Goal: Find specific page/section: Find specific page/section

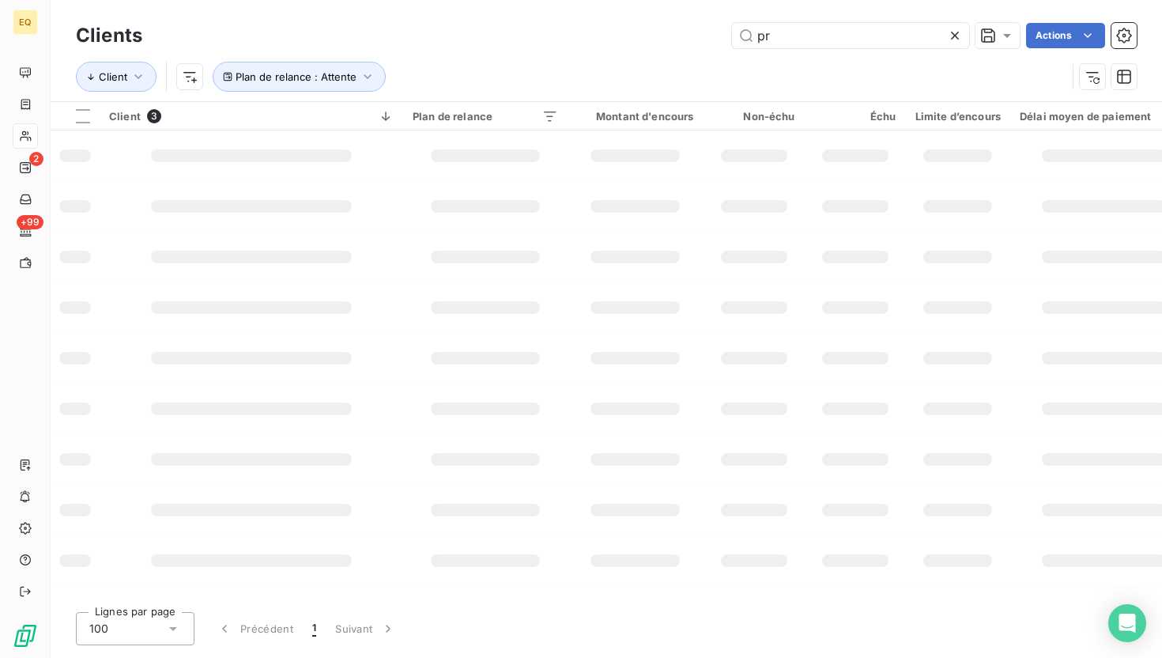
type input "pré"
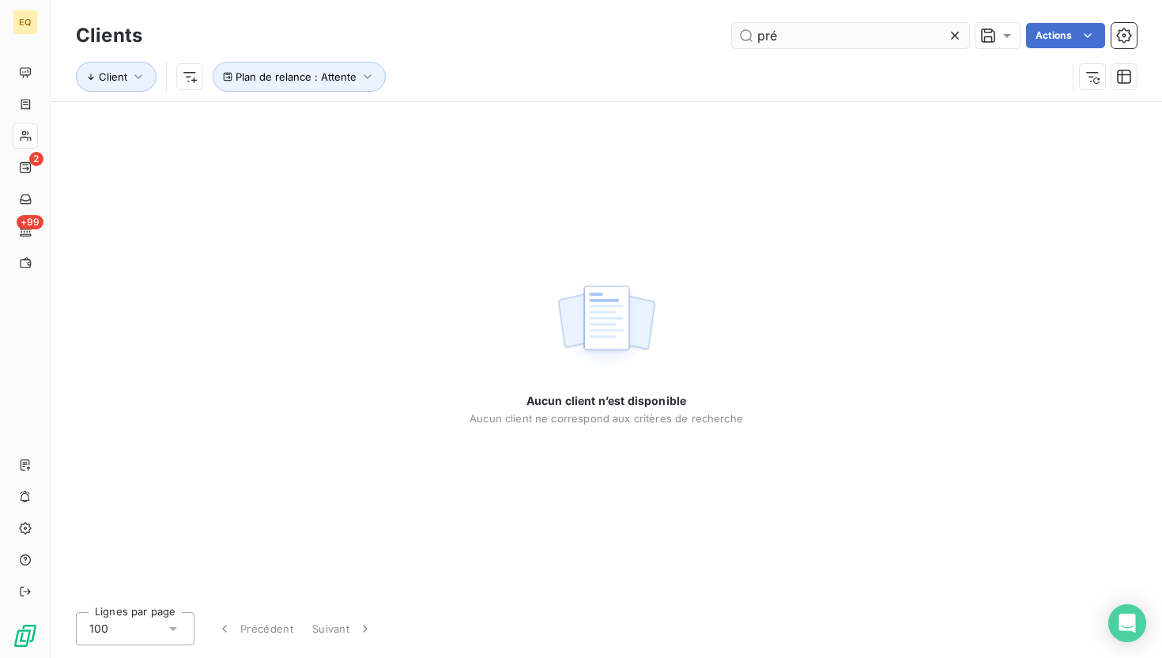
drag, startPoint x: 782, startPoint y: 34, endPoint x: 743, endPoint y: 33, distance: 39.5
click at [744, 34] on input "pré" at bounding box center [850, 35] width 237 height 25
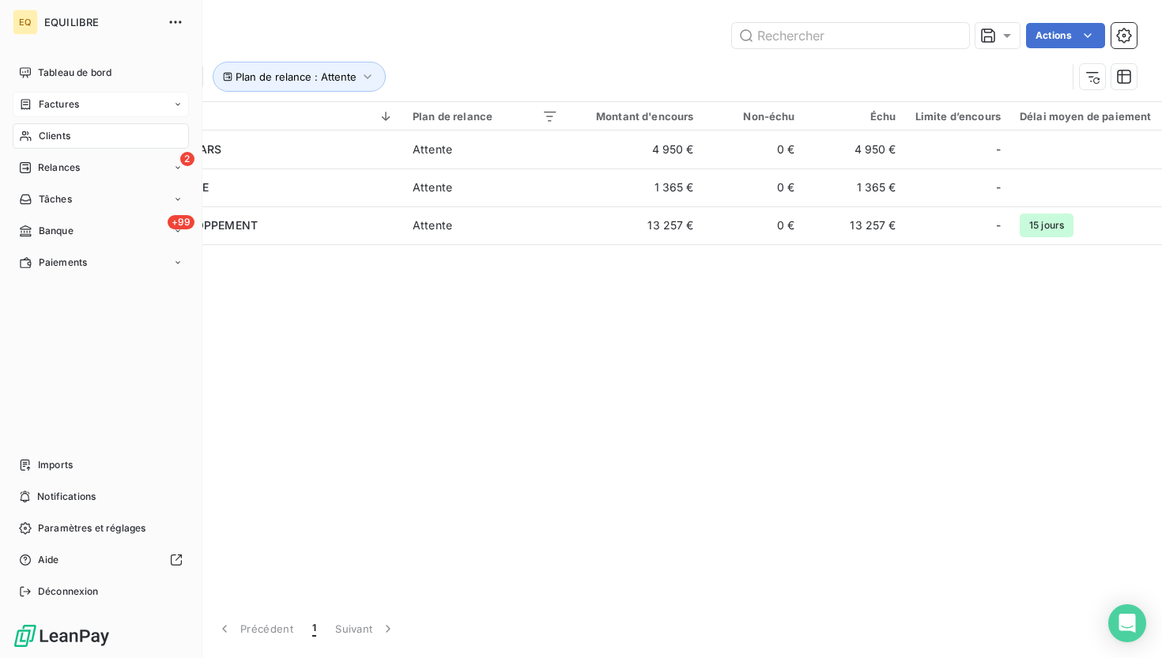
click at [25, 100] on icon at bounding box center [25, 104] width 13 height 13
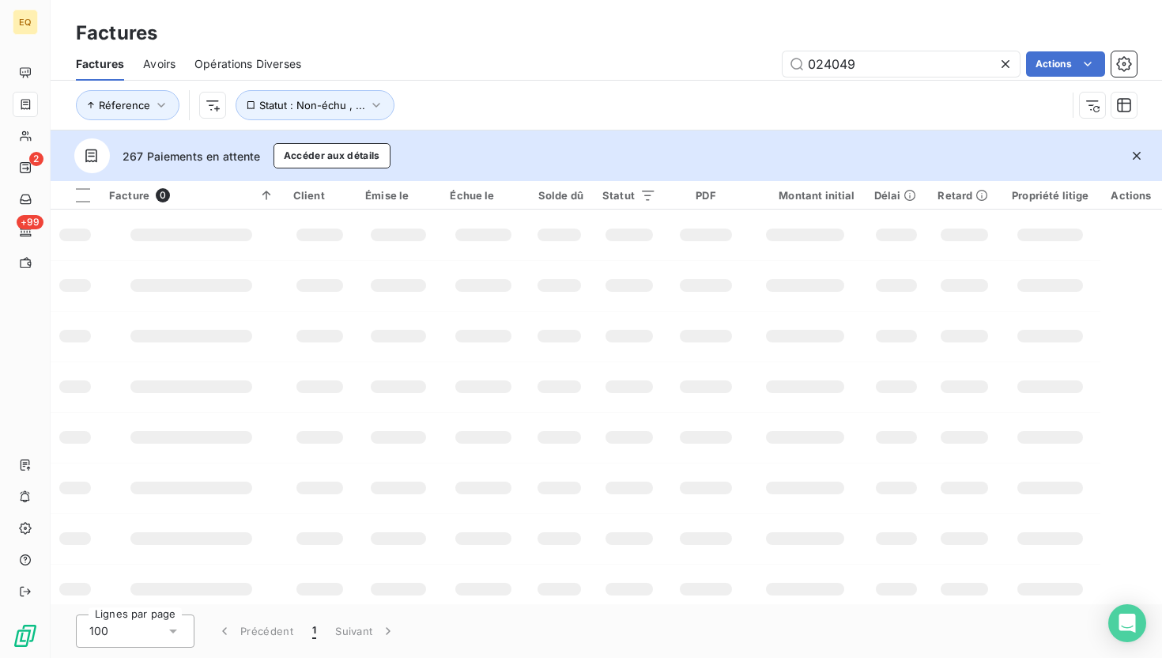
click at [831, 36] on div "Factures" at bounding box center [607, 33] width 1112 height 28
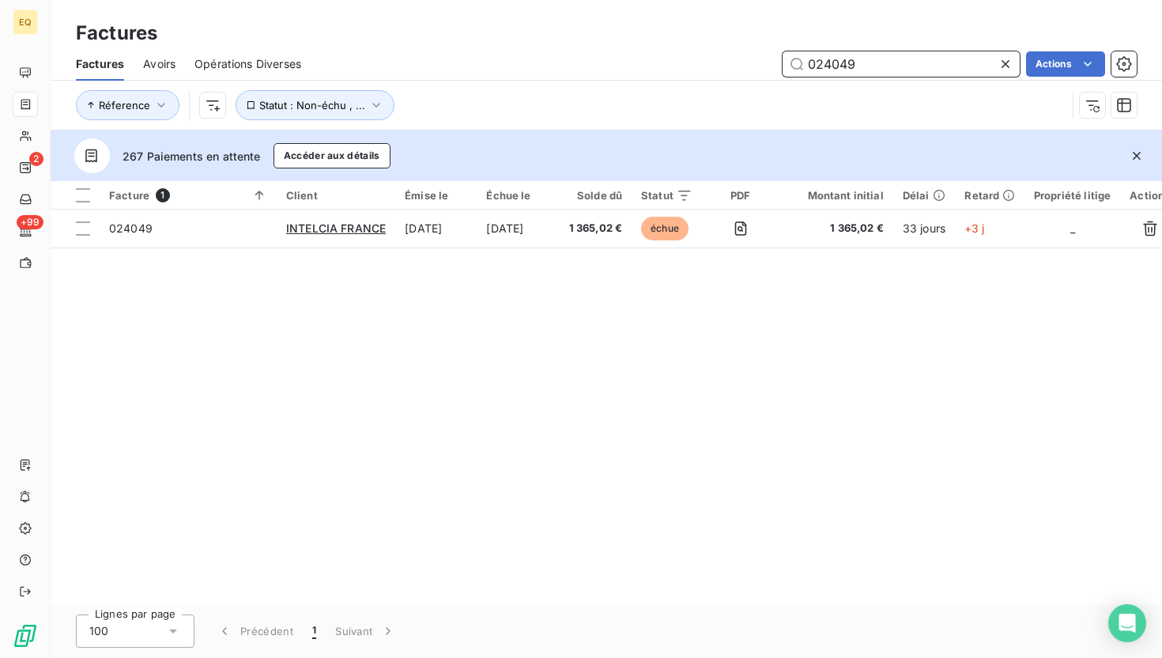
drag, startPoint x: 867, startPoint y: 62, endPoint x: 769, endPoint y: 62, distance: 97.3
click at [769, 62] on div "024049 Actions" at bounding box center [728, 63] width 817 height 25
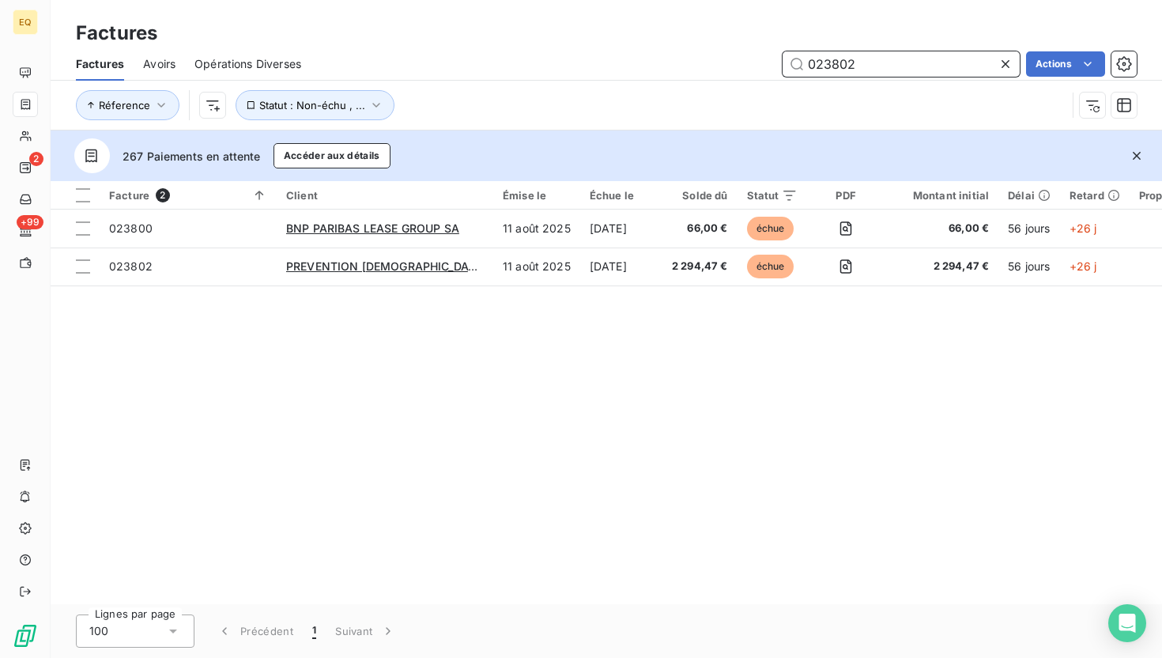
type input "023802"
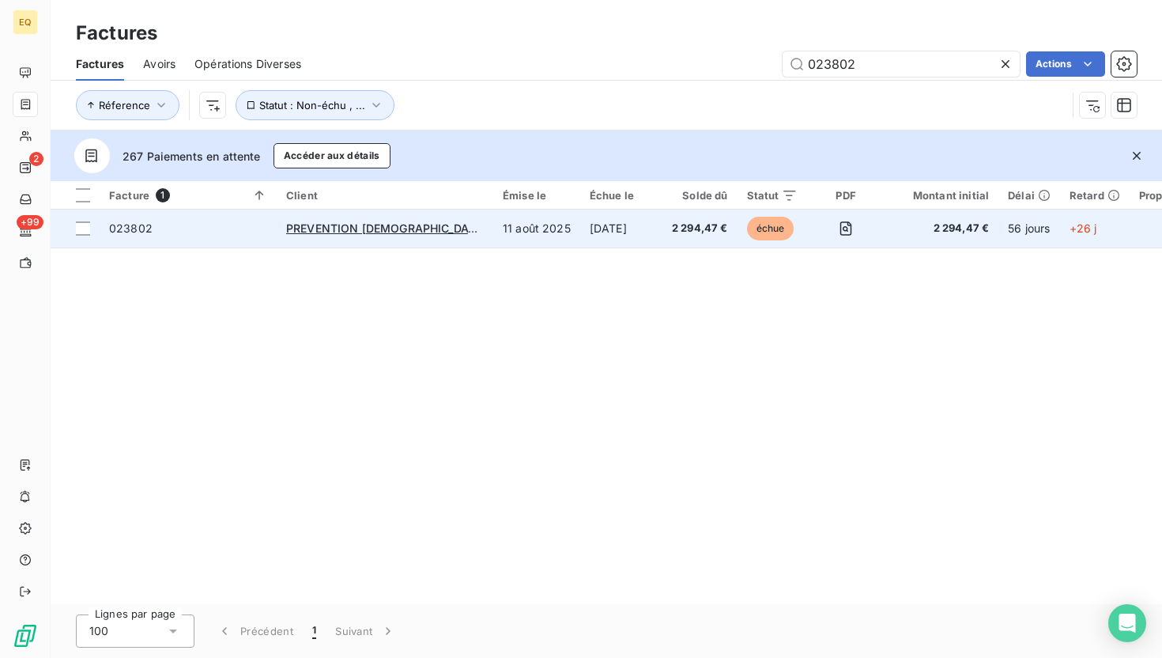
click at [457, 229] on td "PREVENTION [DEMOGRAPHIC_DATA] TRAVAIL" at bounding box center [385, 229] width 217 height 38
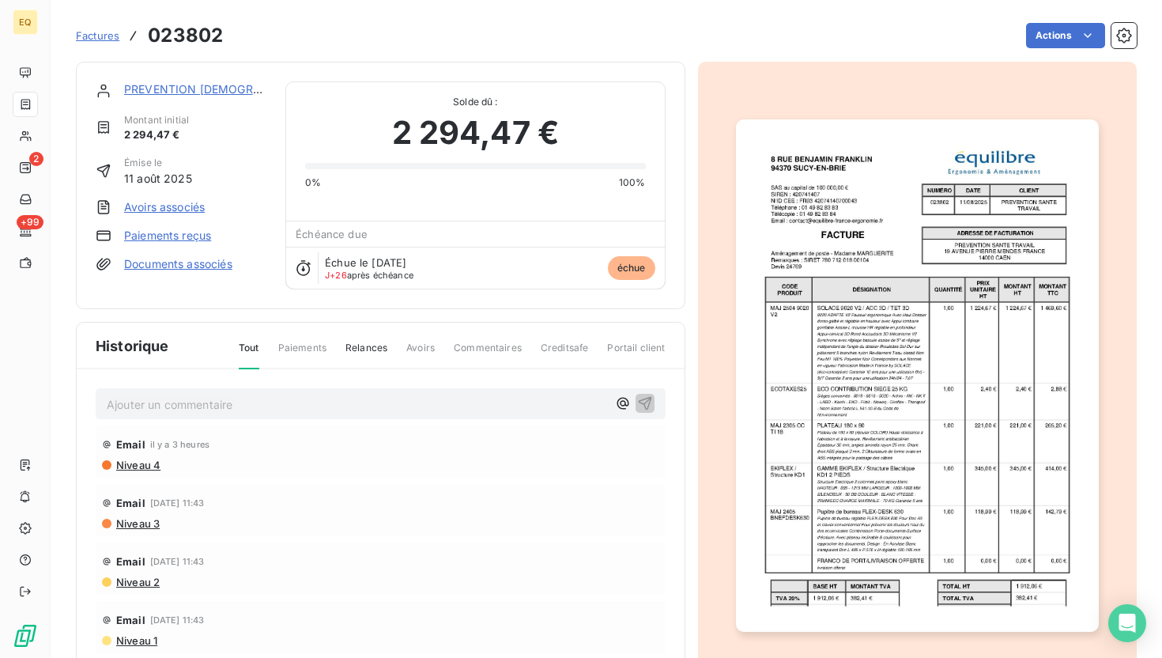
click at [158, 87] on link "PREVENTION [DEMOGRAPHIC_DATA] TRAVAIL" at bounding box center [249, 88] width 251 height 13
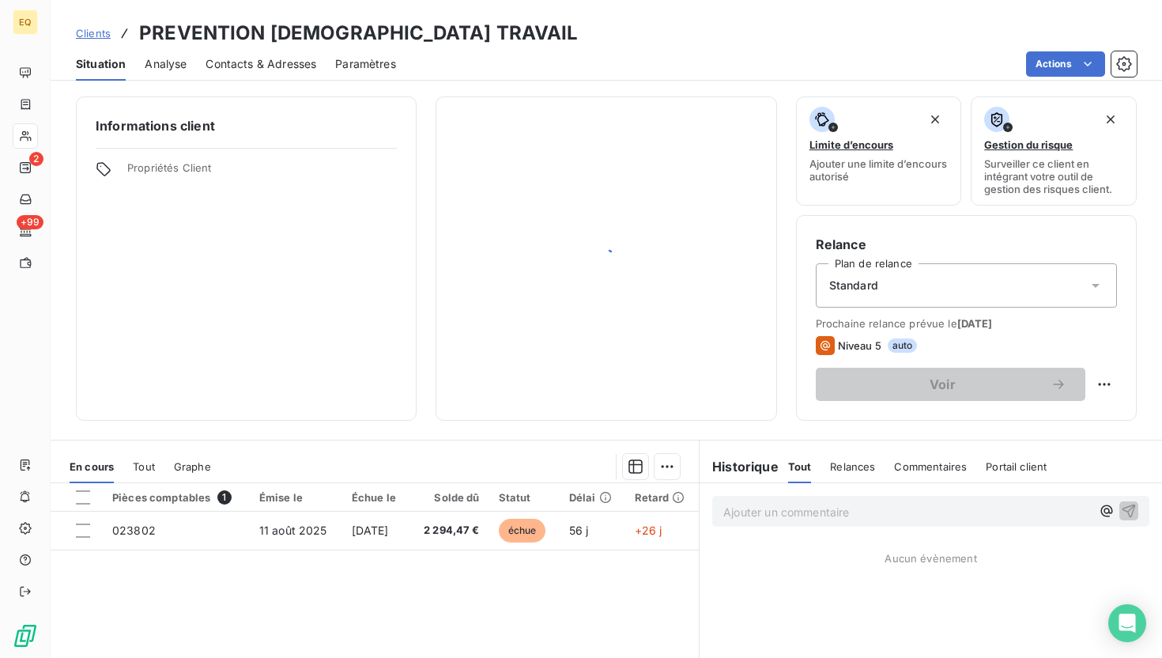
click at [172, 88] on div "Informations client Propriétés Client Limite d’encours Ajouter une limite d’enc…" at bounding box center [607, 372] width 1112 height 571
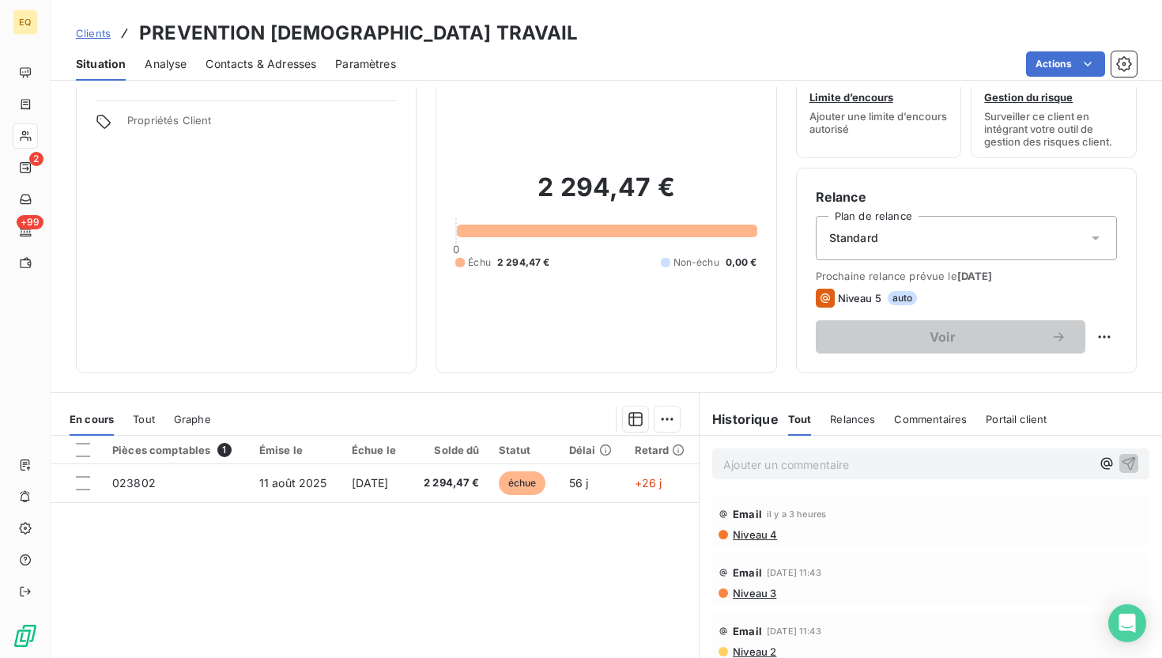
scroll to position [48, 0]
